Goal: Navigation & Orientation: Find specific page/section

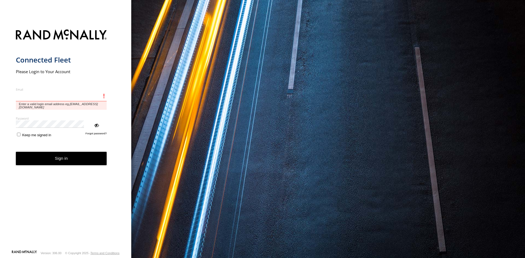
type input "**********"
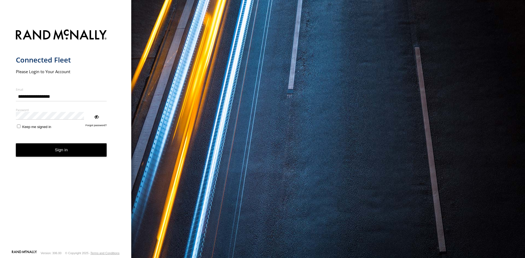
click at [58, 143] on button "Sign in" at bounding box center [61, 149] width 91 height 13
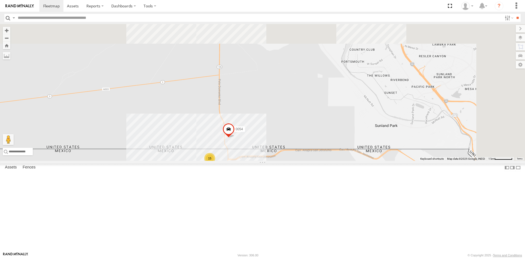
drag, startPoint x: 334, startPoint y: 174, endPoint x: 290, endPoint y: 225, distance: 67.0
click at [292, 161] on div "15 0054" at bounding box center [262, 92] width 525 height 137
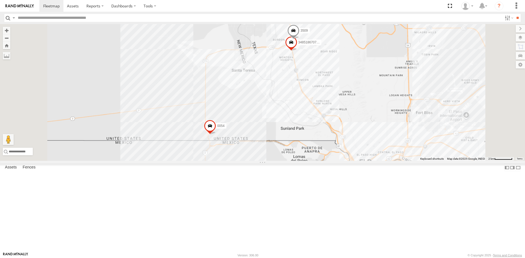
drag, startPoint x: 379, startPoint y: 161, endPoint x: 376, endPoint y: 120, distance: 41.4
click at [376, 120] on div "0054 3485186707B8 3509" at bounding box center [262, 92] width 525 height 137
